Goal: Transaction & Acquisition: Purchase product/service

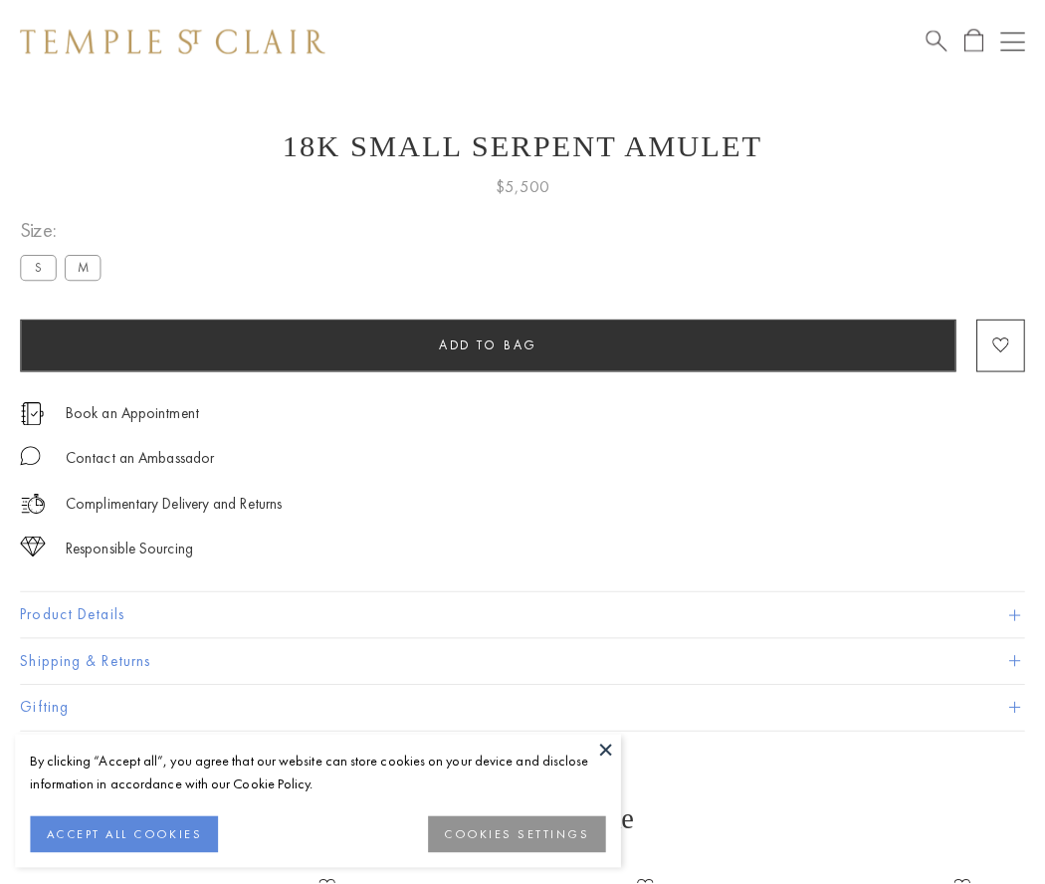
scroll to position [80, 0]
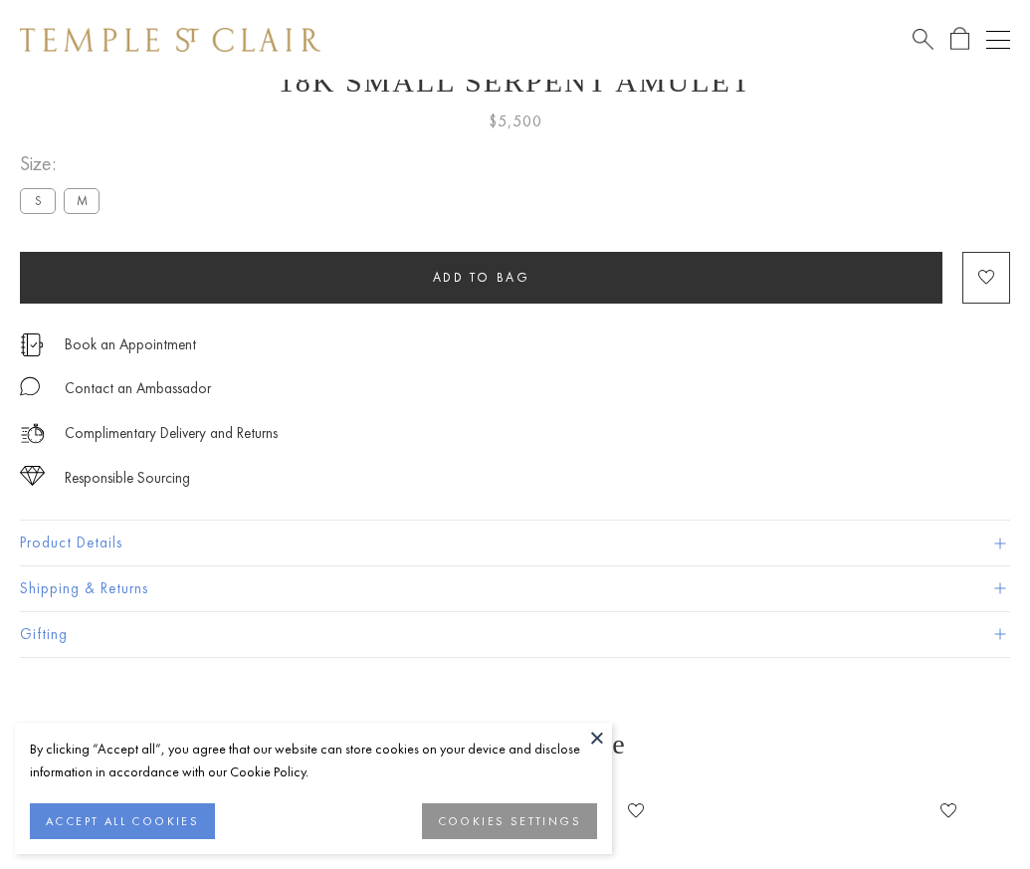
click at [481, 277] on span "Add to bag" at bounding box center [482, 277] width 98 height 17
